Goal: Task Accomplishment & Management: Use online tool/utility

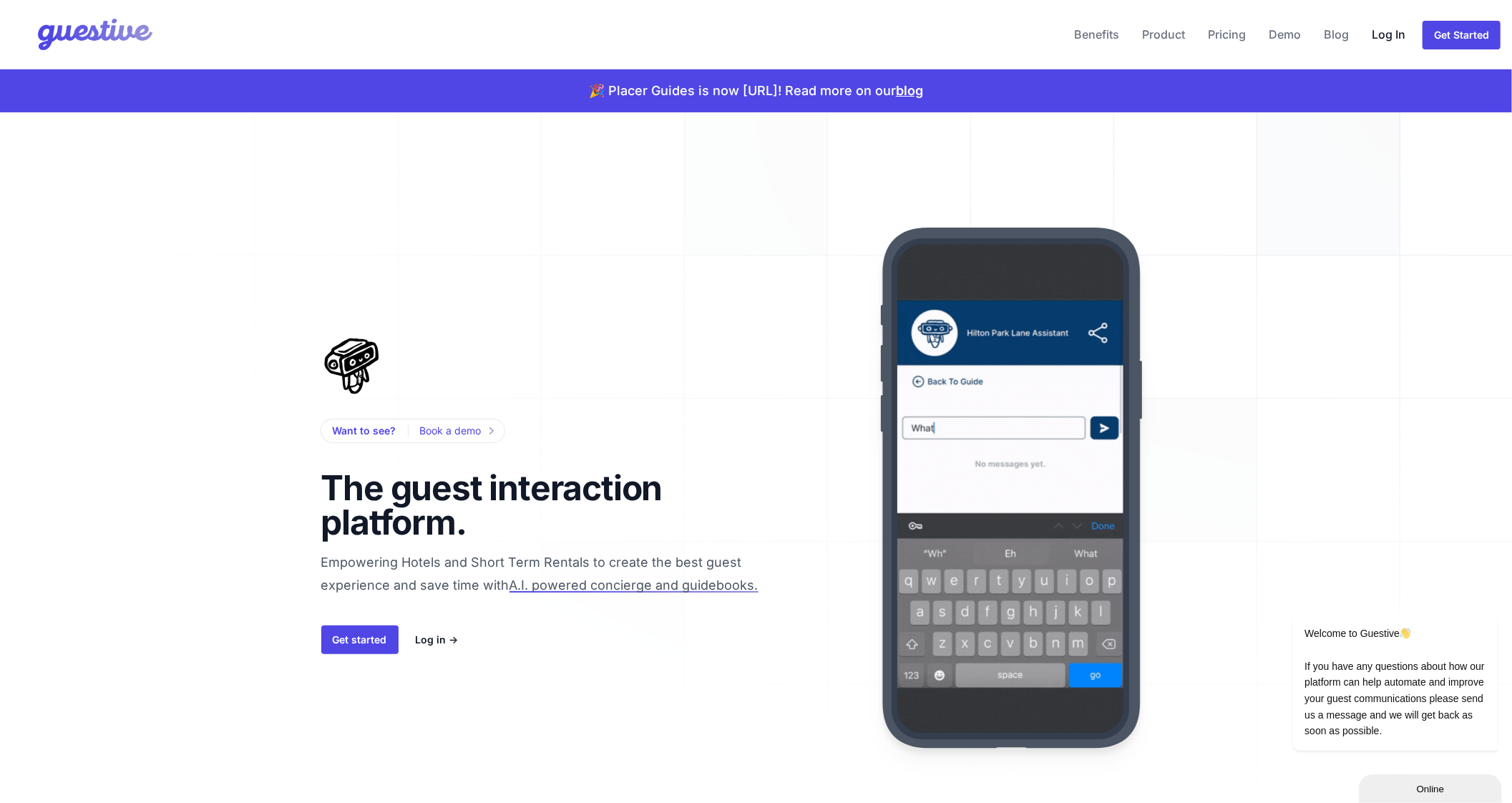
click at [1383, 26] on link "Log In" at bounding box center [1388, 34] width 45 height 35
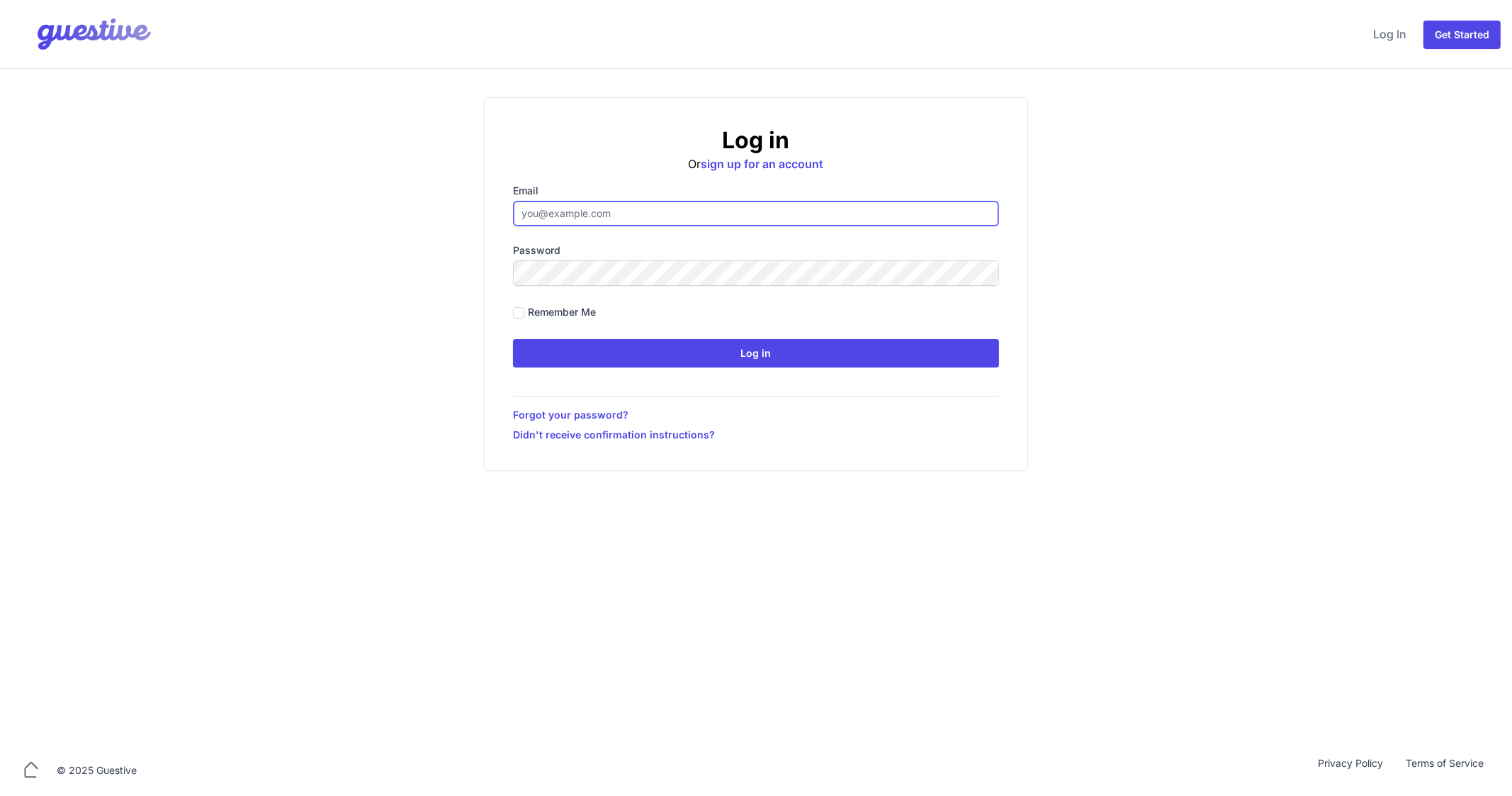
type input "ben@aplacelikehome.co.uk"
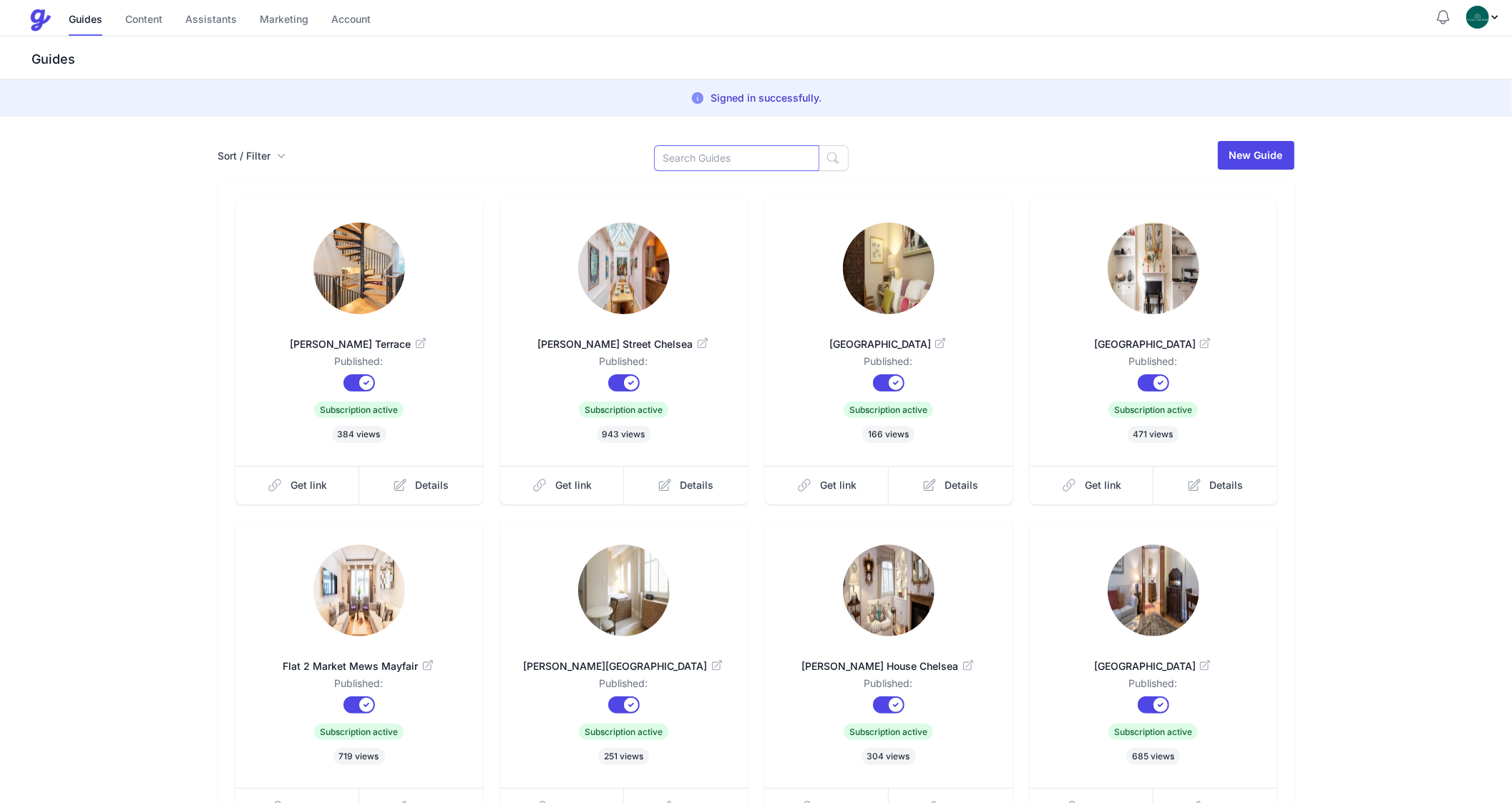
click at [715, 150] on input at bounding box center [737, 158] width 165 height 26
type input "D"
type input "Nell"
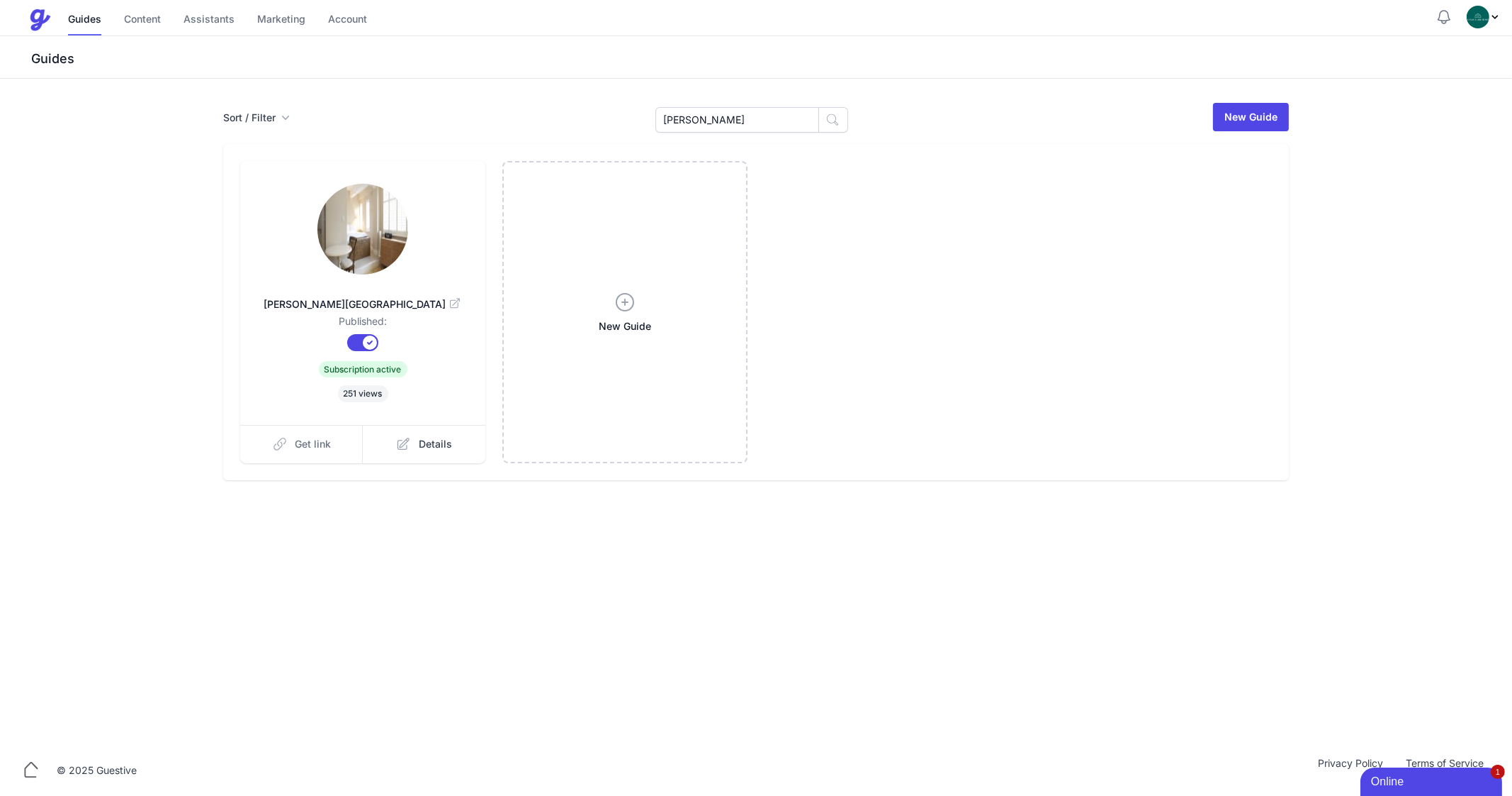
click at [322, 438] on span "Get link" at bounding box center [313, 444] width 36 height 14
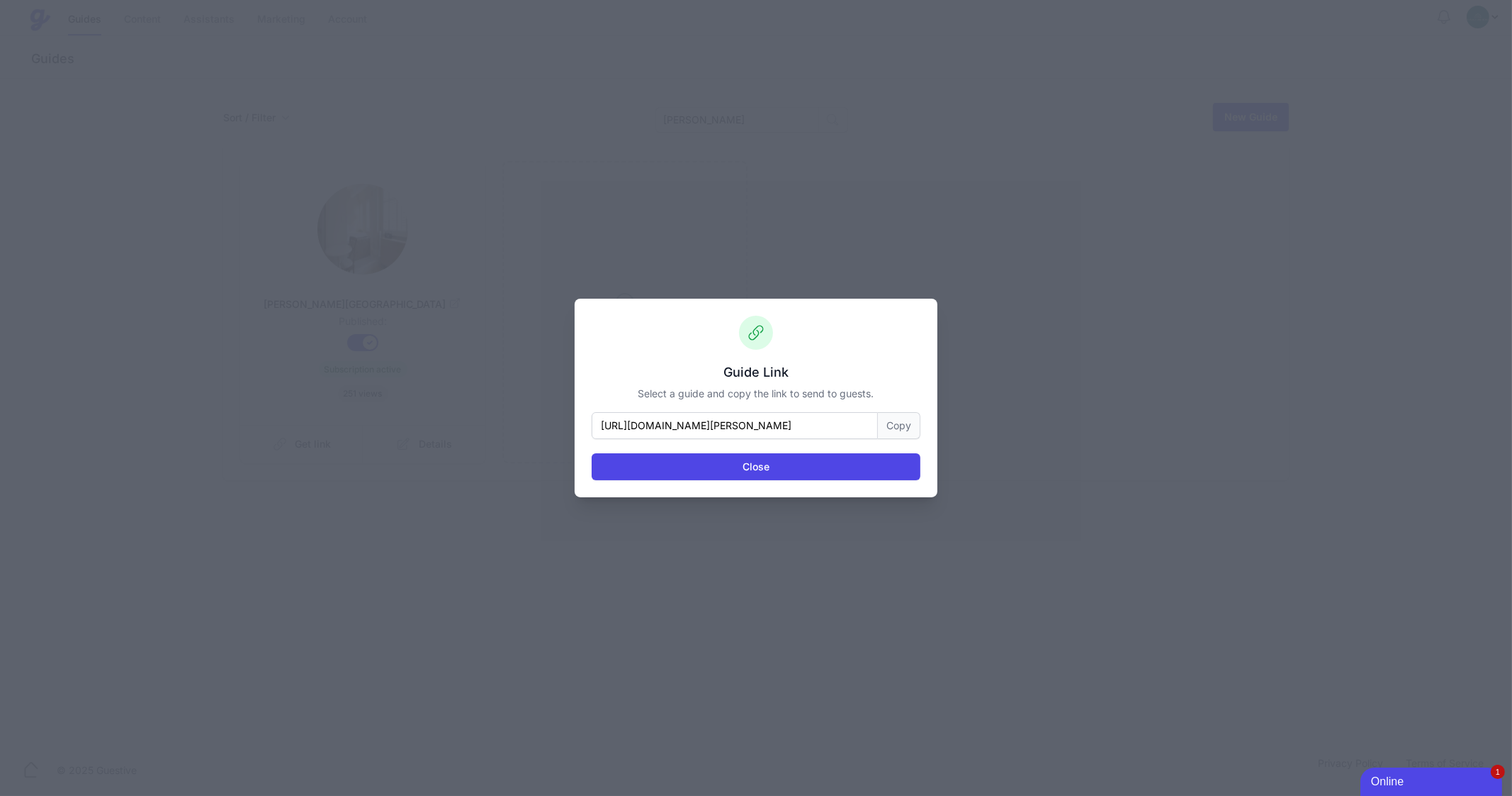
click at [913, 433] on button "Copy" at bounding box center [899, 425] width 42 height 27
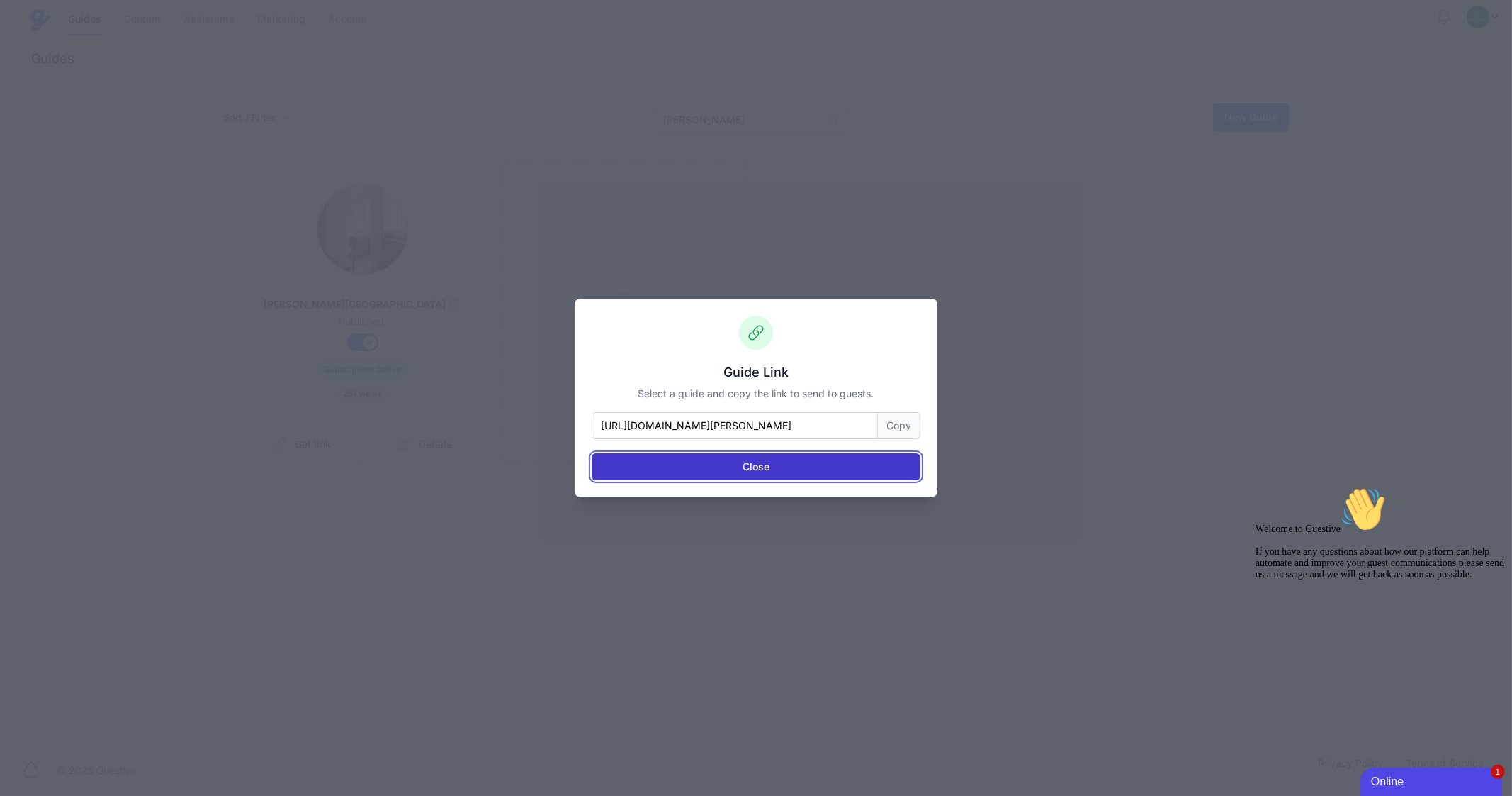
click at [745, 458] on button "Close" at bounding box center [756, 467] width 329 height 27
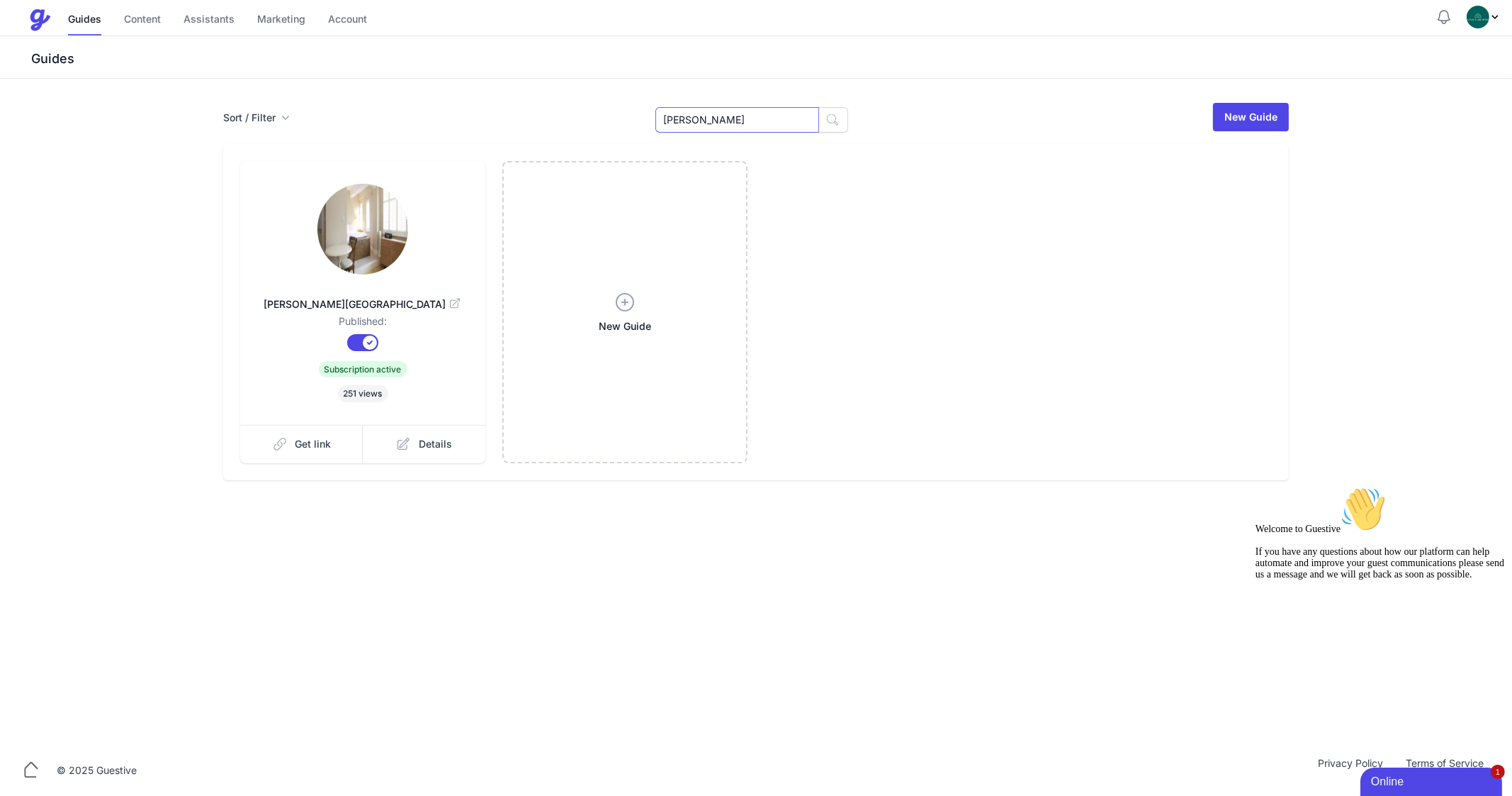
click at [754, 123] on input "Nell" at bounding box center [738, 119] width 163 height 25
type input "Alder"
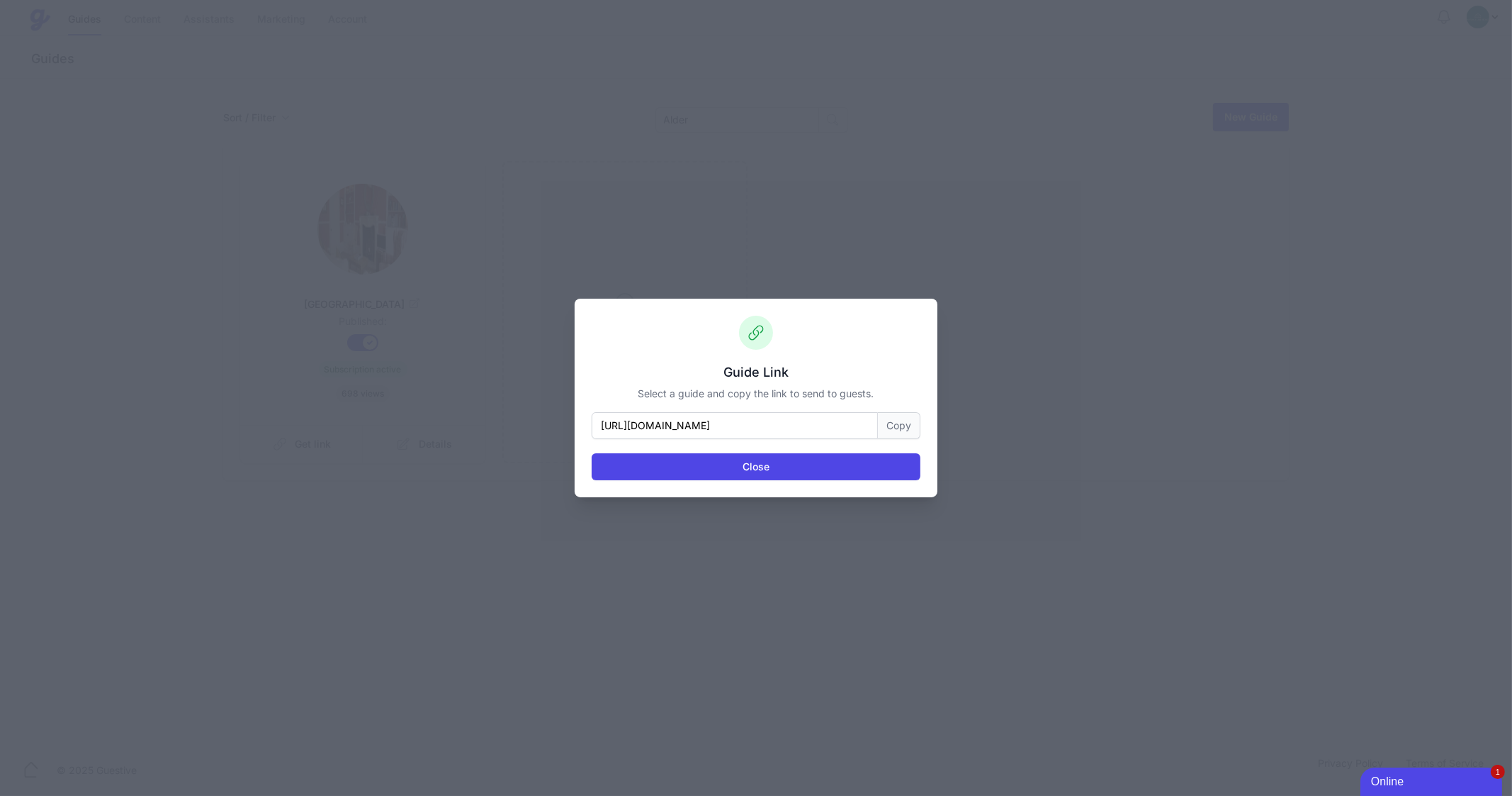
click at [923, 427] on div "Guide Link Select a guide and copy the link to send to guests. [URL][DOMAIN_NAM…" at bounding box center [756, 398] width 363 height 199
click at [906, 426] on button "Copy" at bounding box center [899, 425] width 42 height 27
click at [752, 456] on button "Close" at bounding box center [756, 467] width 329 height 27
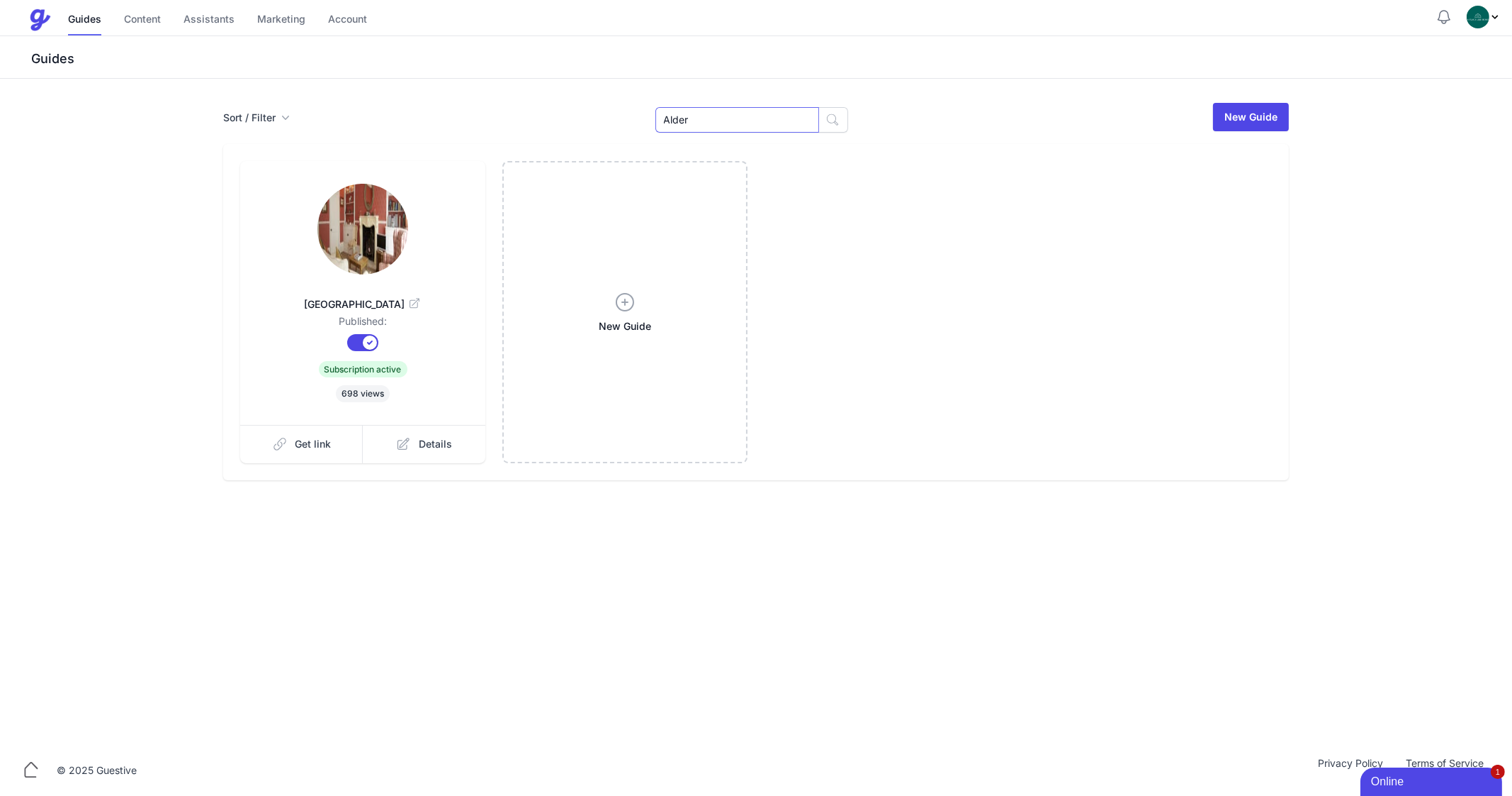
click at [709, 120] on input "Alder" at bounding box center [738, 119] width 163 height 25
type input "Clive"
click at [700, 124] on input "[PERSON_NAME]" at bounding box center [738, 119] width 163 height 25
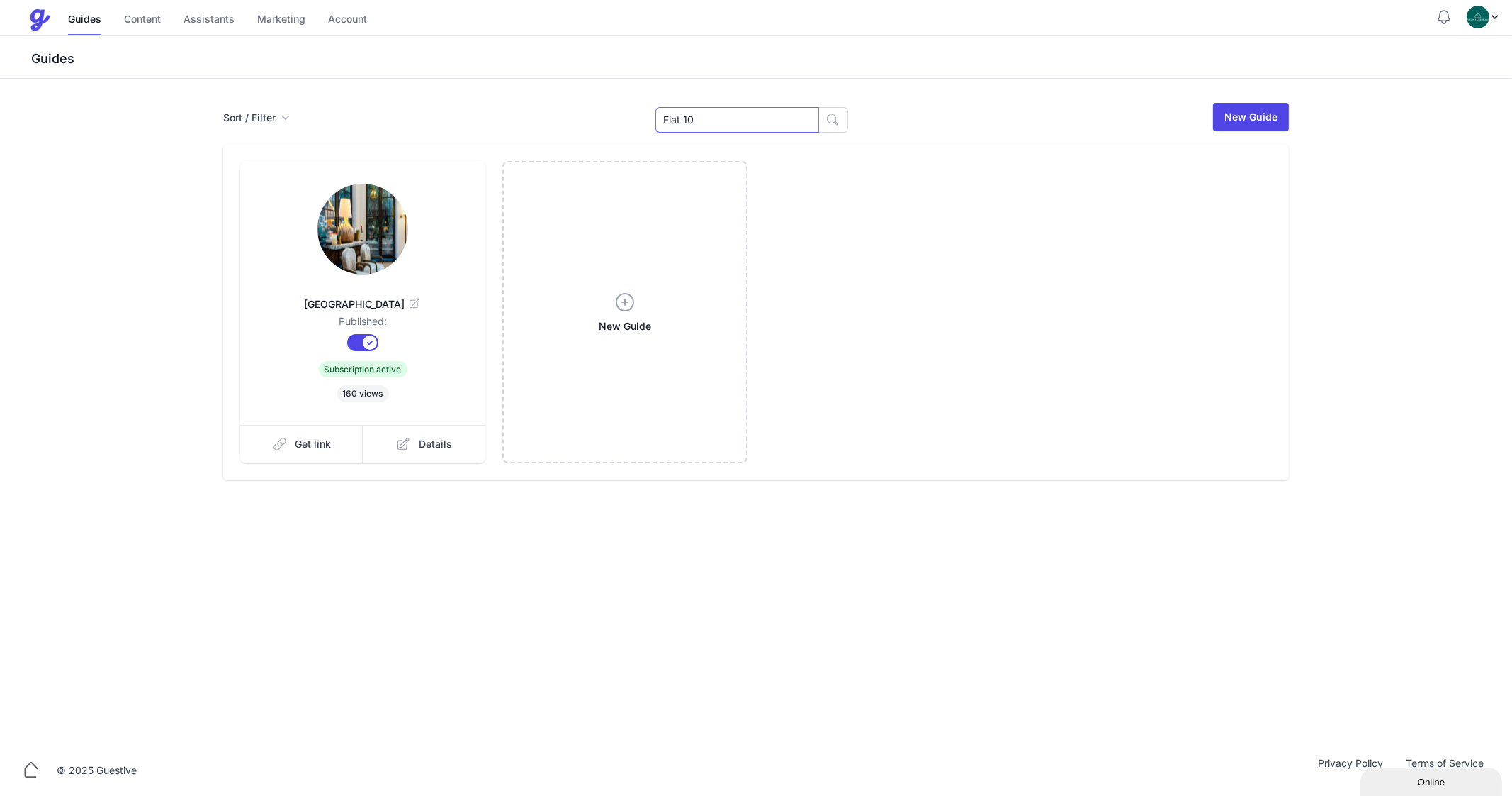
type input "Flat 10"
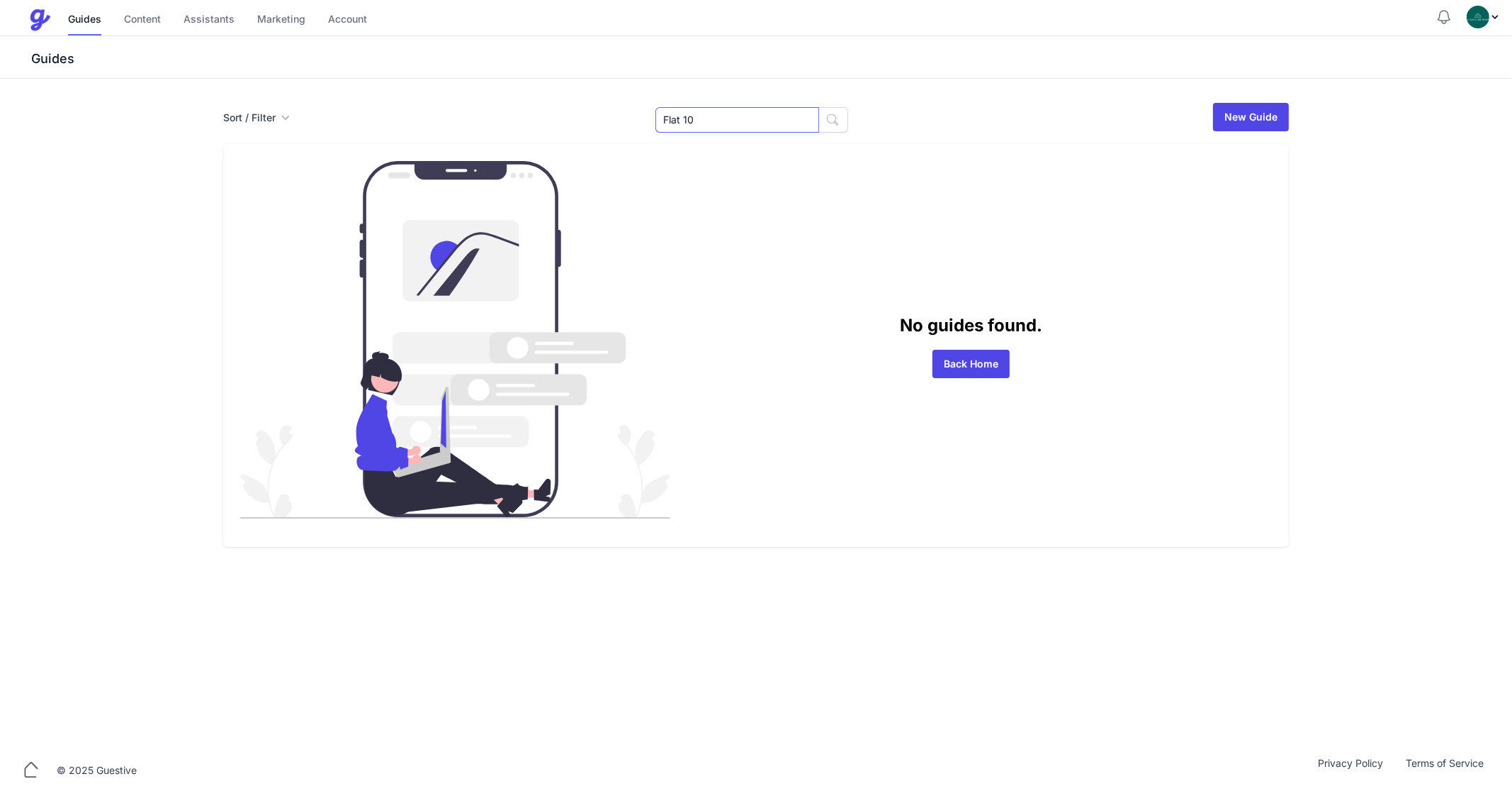
click at [700, 124] on input "Flat 10" at bounding box center [738, 119] width 163 height 25
type input "Flat 9"
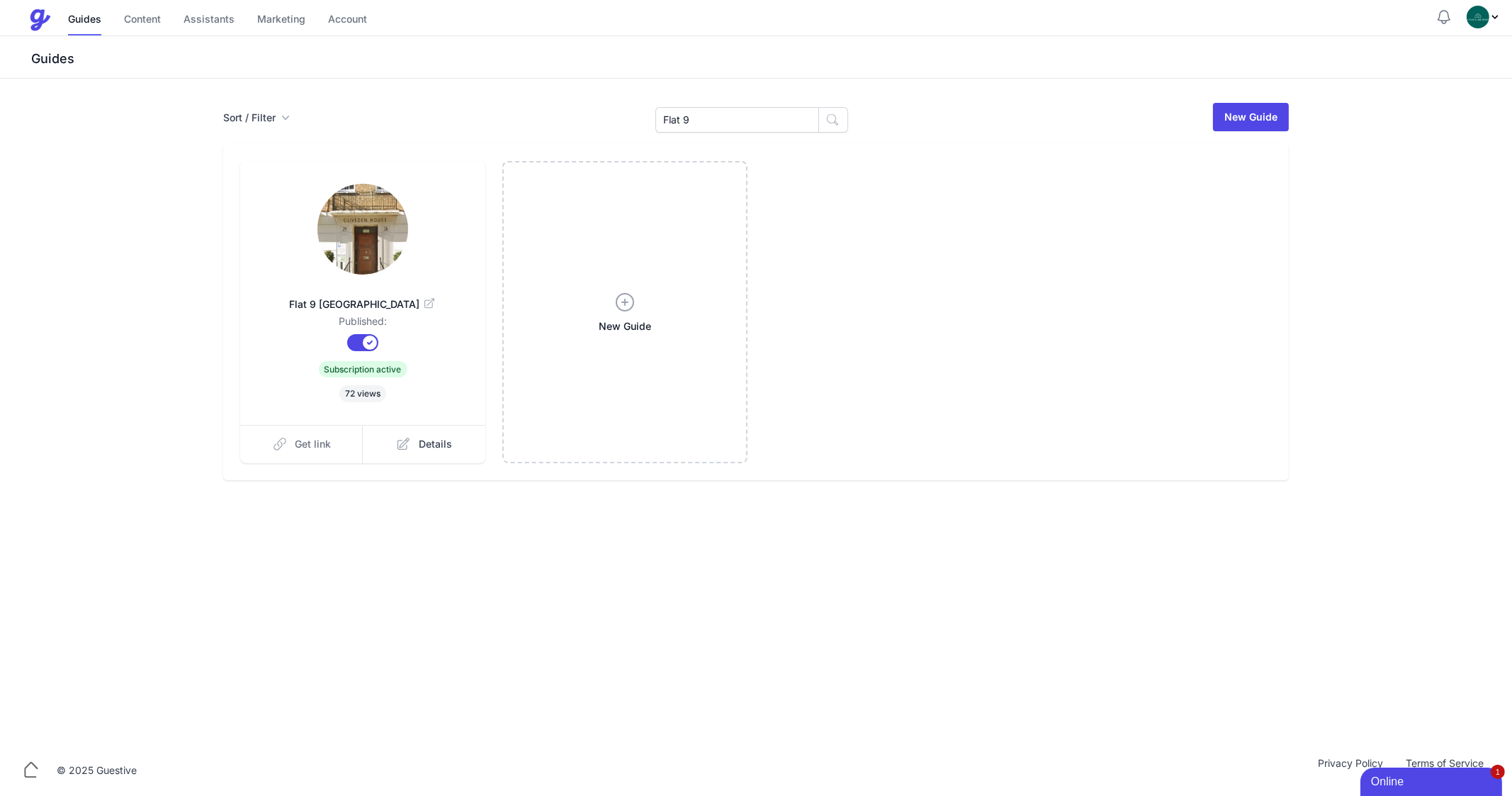
click at [322, 439] on span "Get link" at bounding box center [313, 444] width 36 height 14
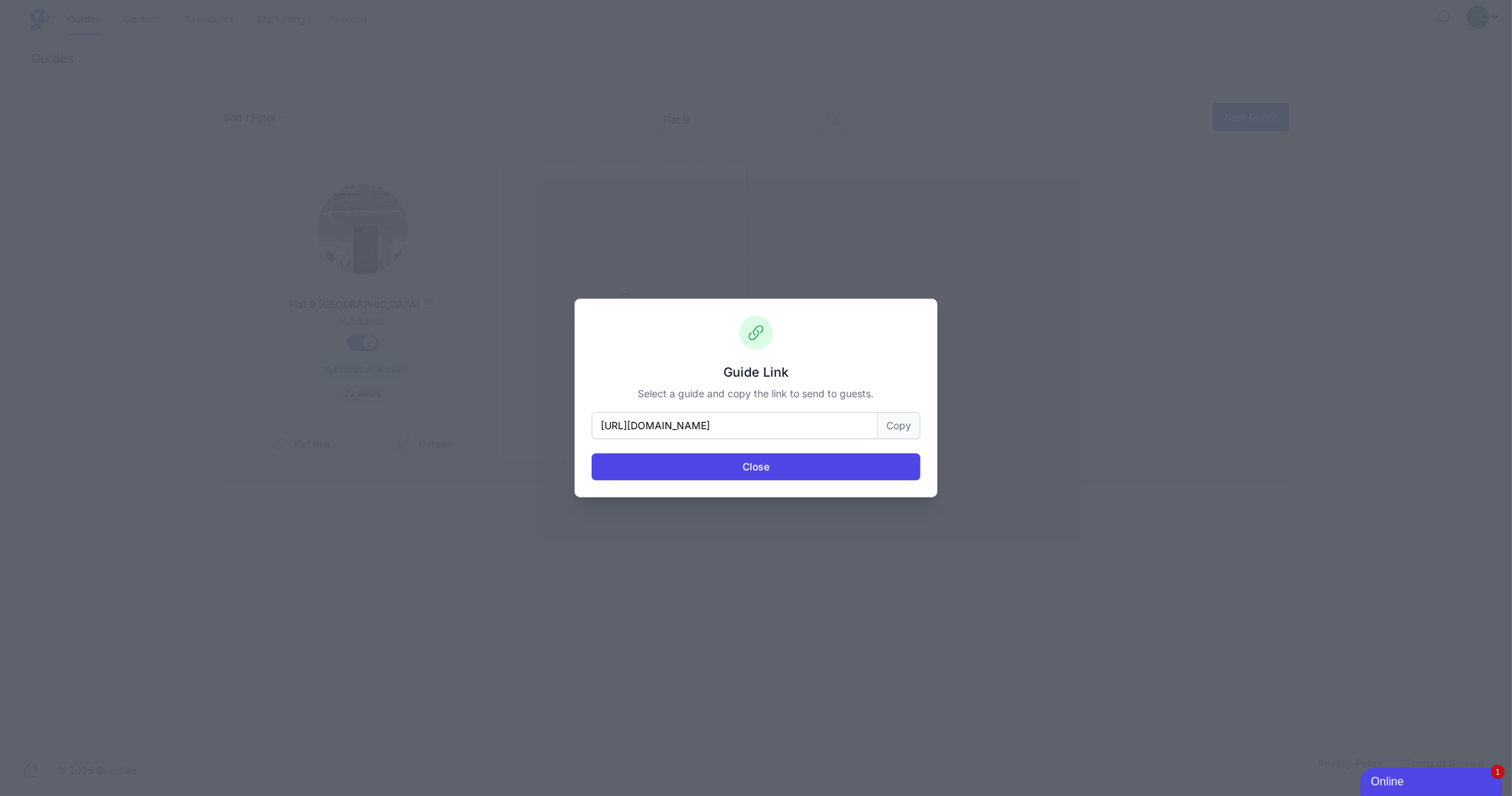
click at [904, 429] on button "Copy" at bounding box center [899, 425] width 42 height 27
click at [813, 463] on button "Close" at bounding box center [756, 467] width 329 height 27
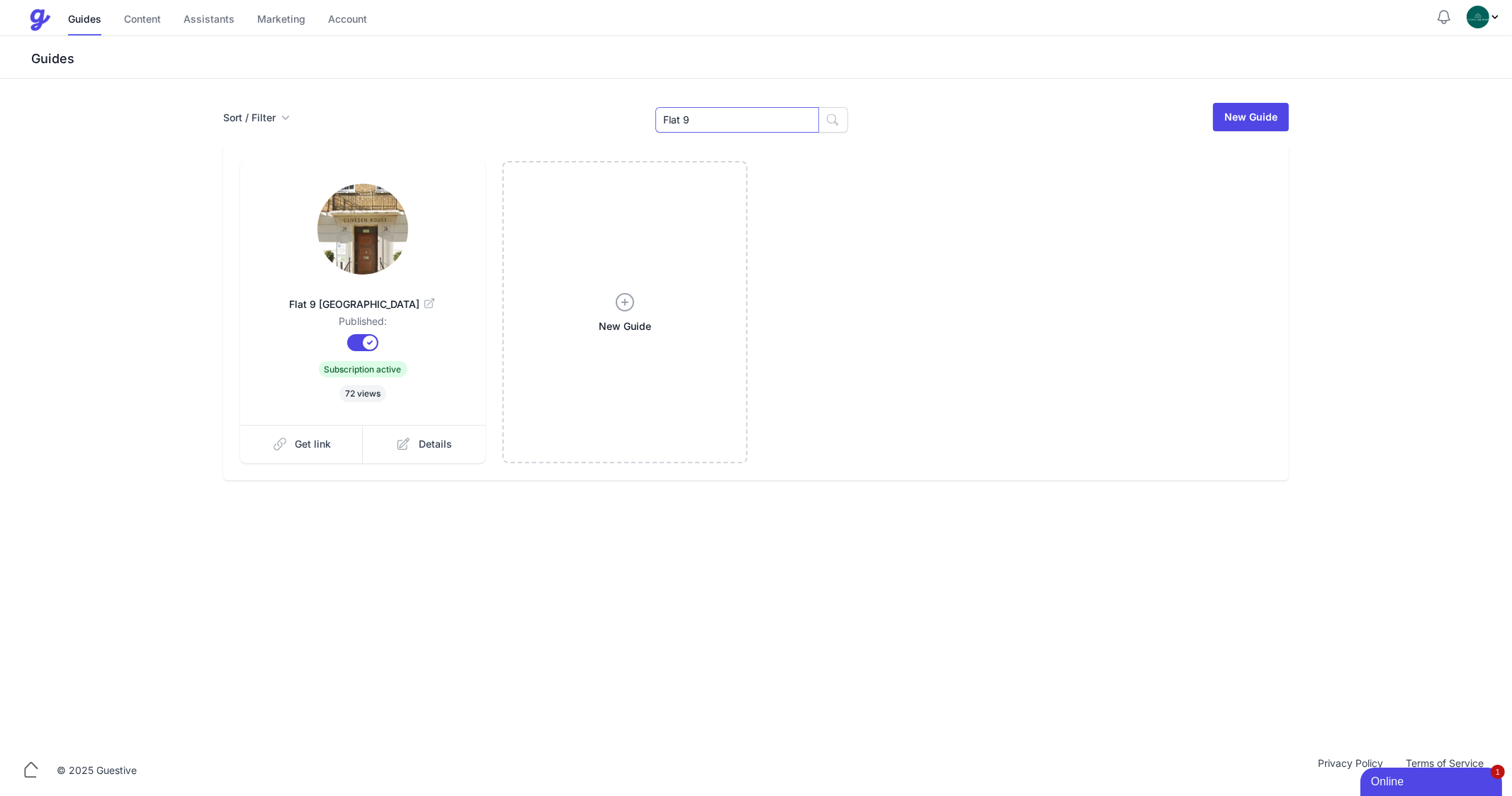
drag, startPoint x: 637, startPoint y: 134, endPoint x: 616, endPoint y: 138, distance: 21.4
click at [616, 138] on div "Sort / Filter Sort Name Created Unsorted All Published Unpublished Archived Fla…" at bounding box center [756, 290] width 1089 height 379
type input "Lex"
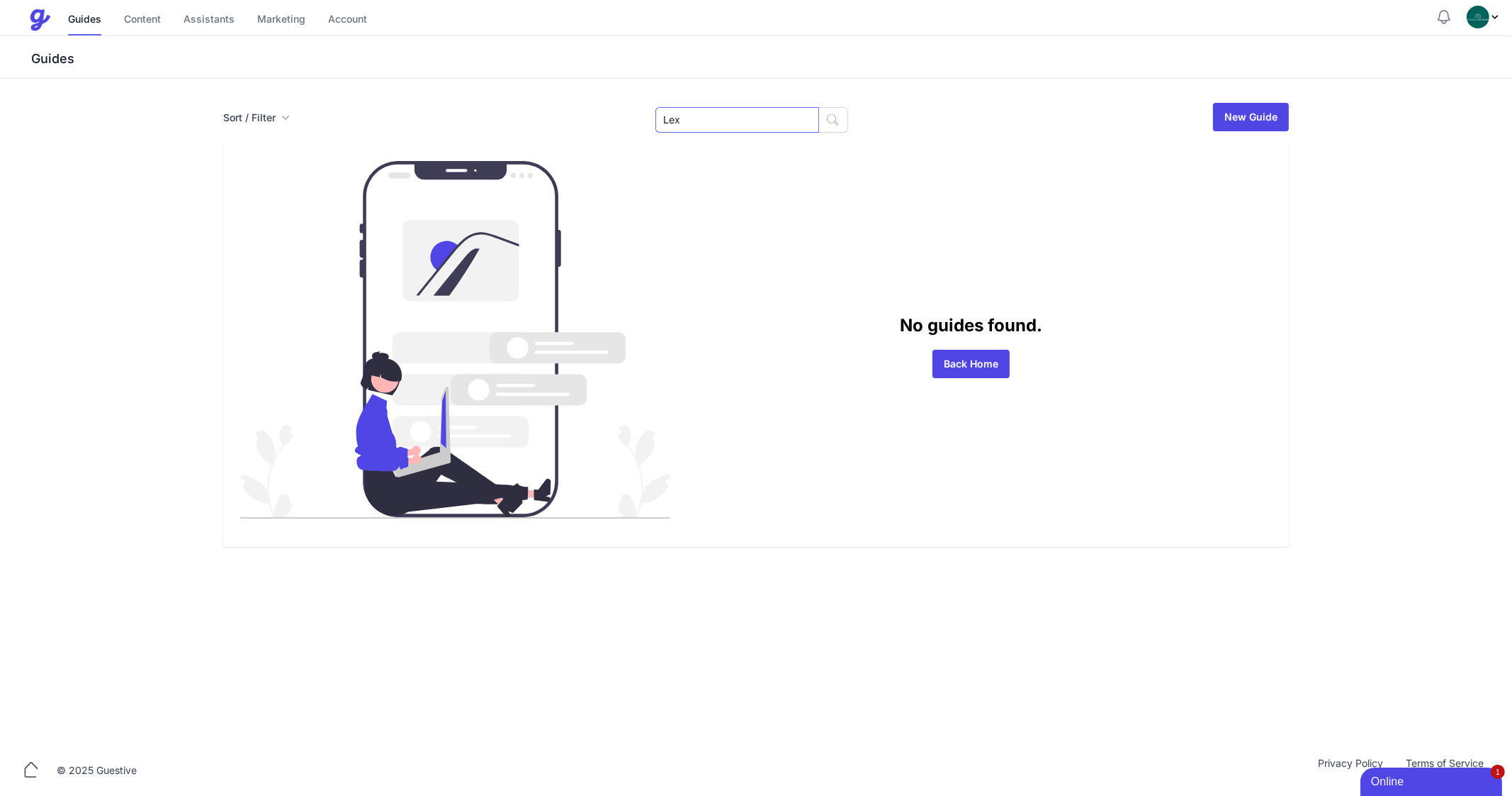
click at [724, 128] on input "Lex" at bounding box center [738, 119] width 163 height 25
type input "150"
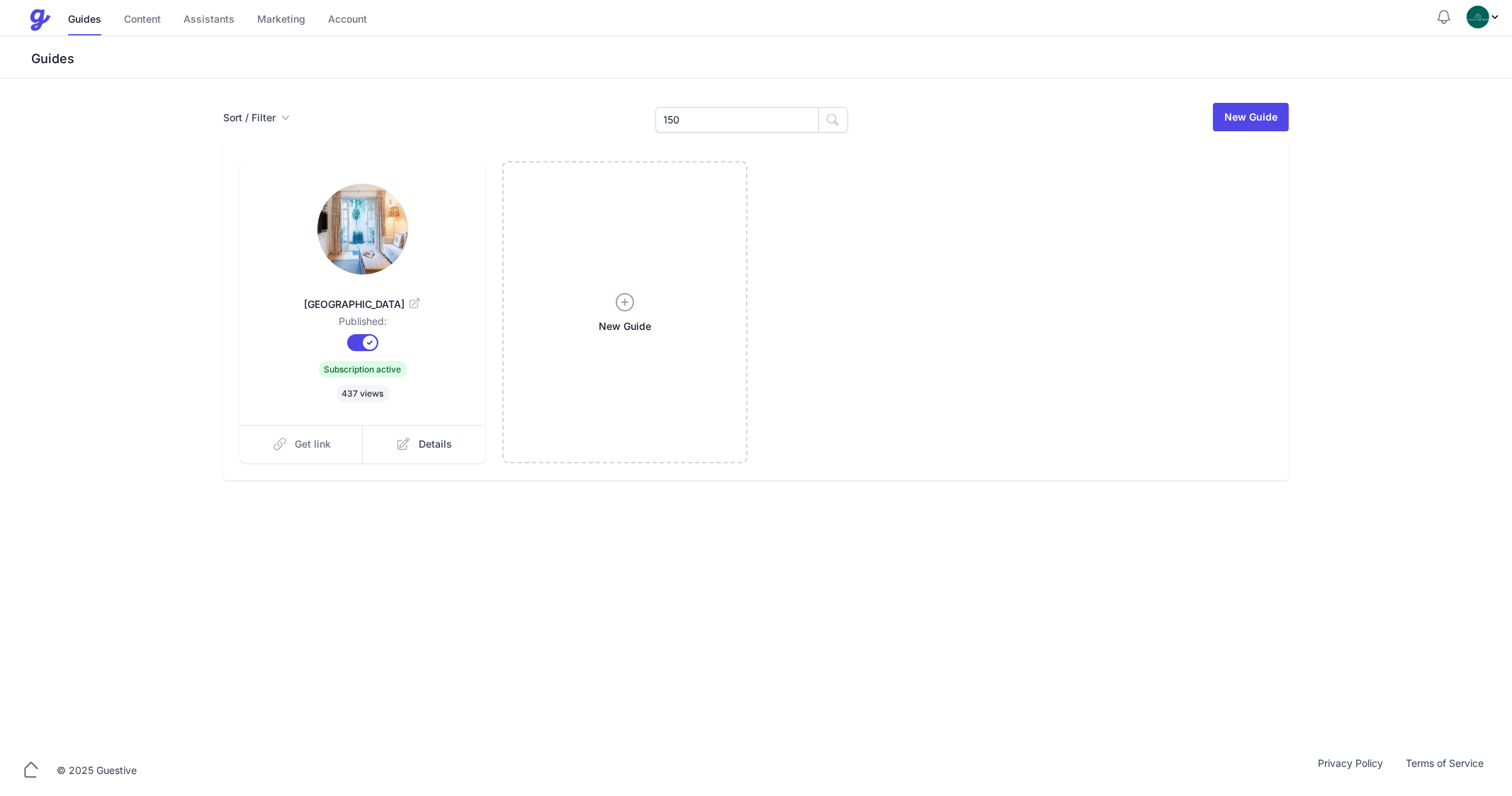
click at [313, 430] on link "Get link" at bounding box center [302, 444] width 123 height 39
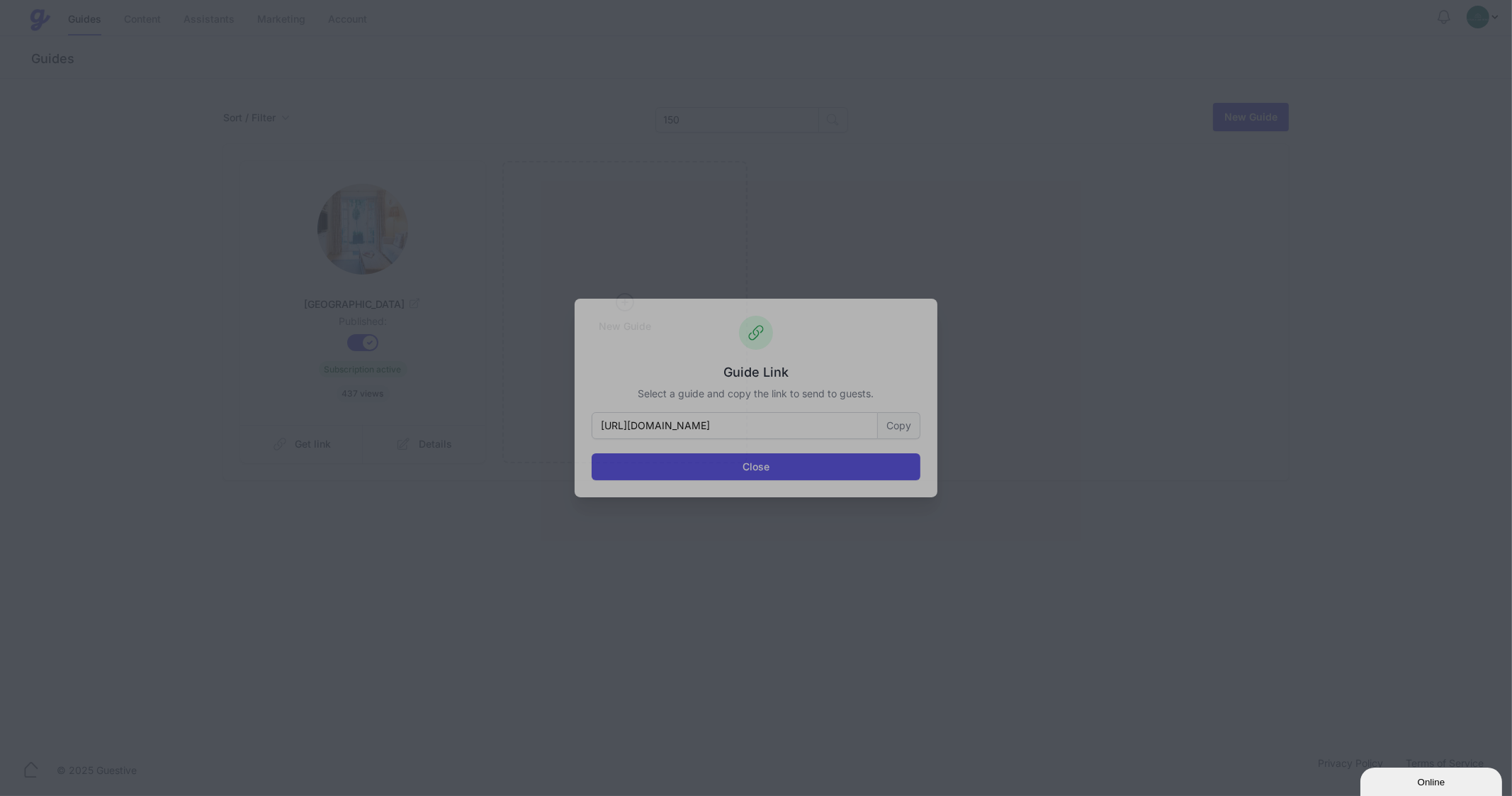
click at [893, 430] on button "Copy" at bounding box center [899, 425] width 42 height 27
